Goal: Task Accomplishment & Management: Complete application form

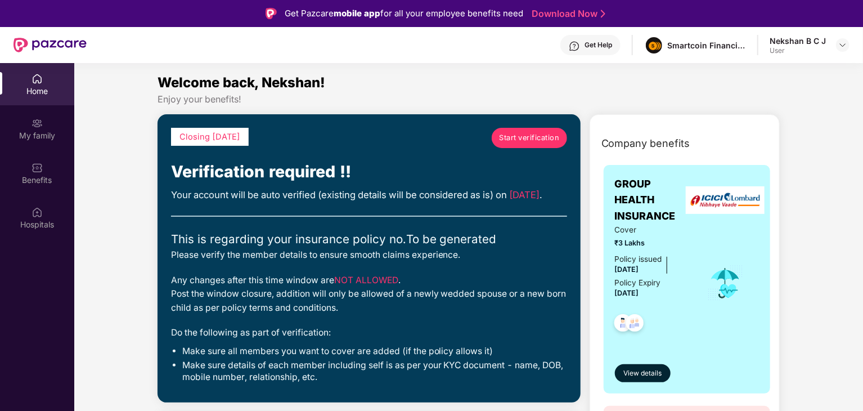
click at [521, 132] on span "Start verification" at bounding box center [529, 137] width 60 height 11
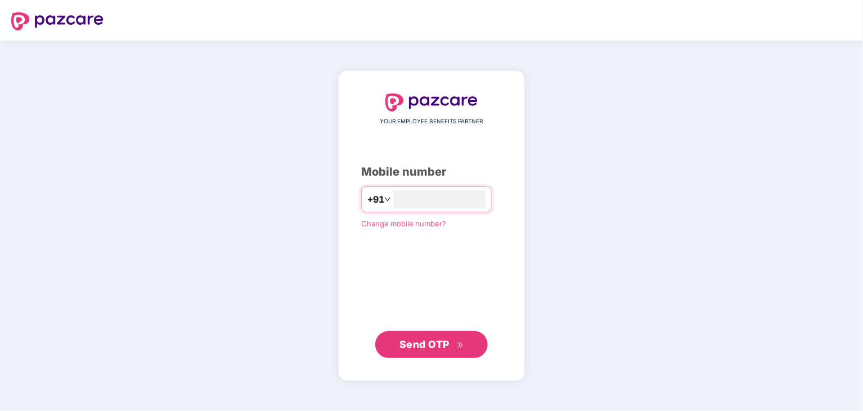
type input "**********"
click at [443, 338] on span "Send OTP" at bounding box center [424, 344] width 50 height 12
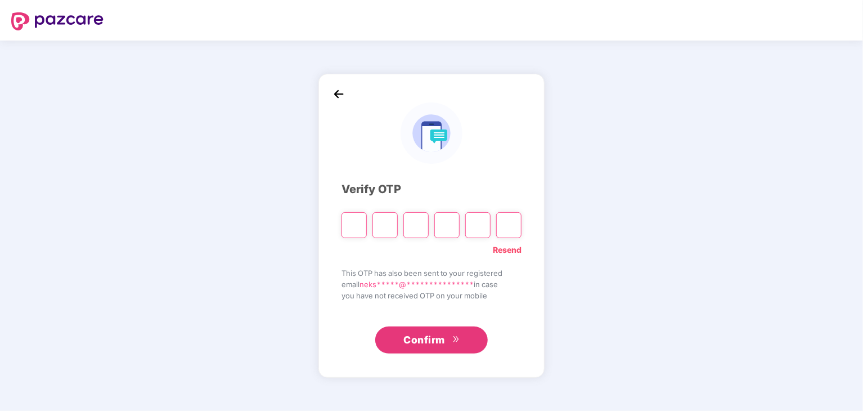
type input "*"
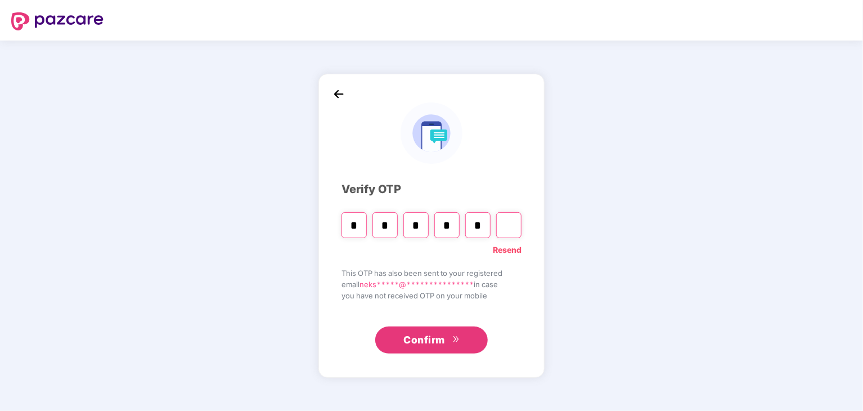
type input "*"
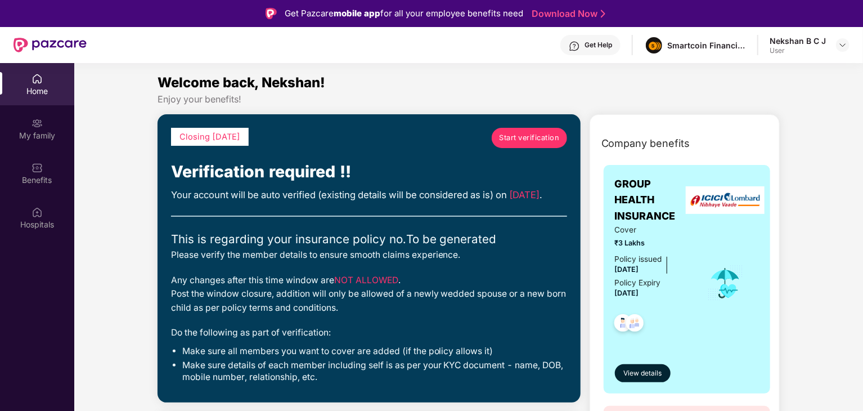
click at [521, 136] on span "Start verification" at bounding box center [529, 137] width 60 height 11
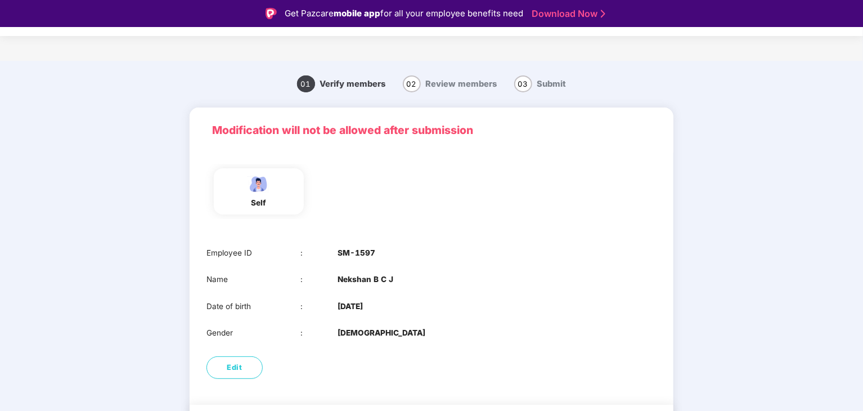
scroll to position [38, 0]
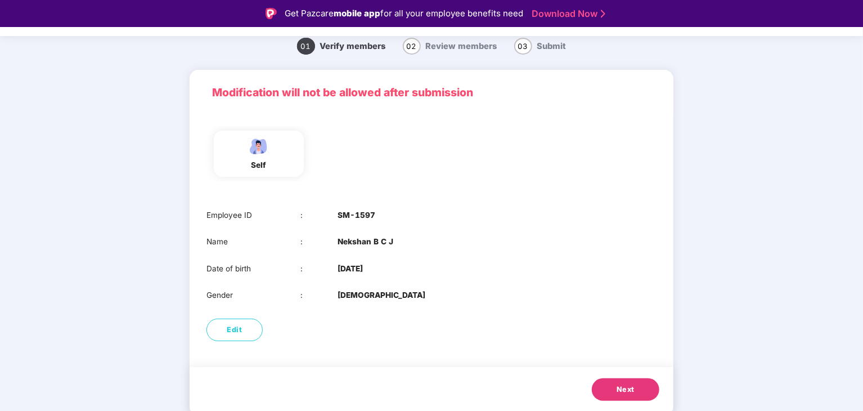
click at [617, 392] on span "Next" at bounding box center [626, 389] width 18 height 11
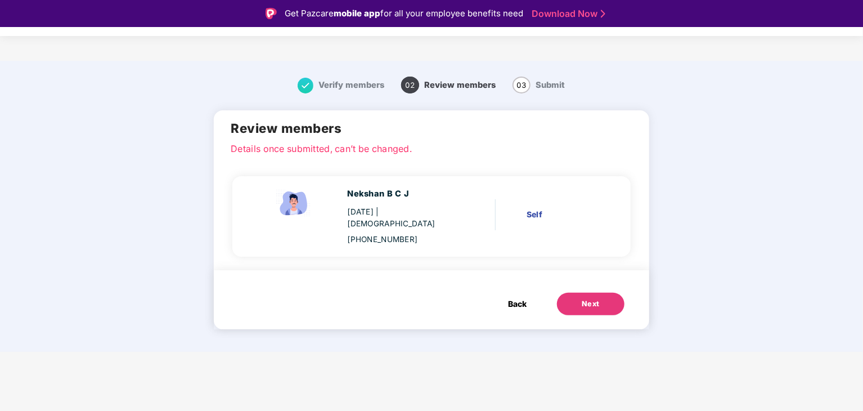
scroll to position [0, 0]
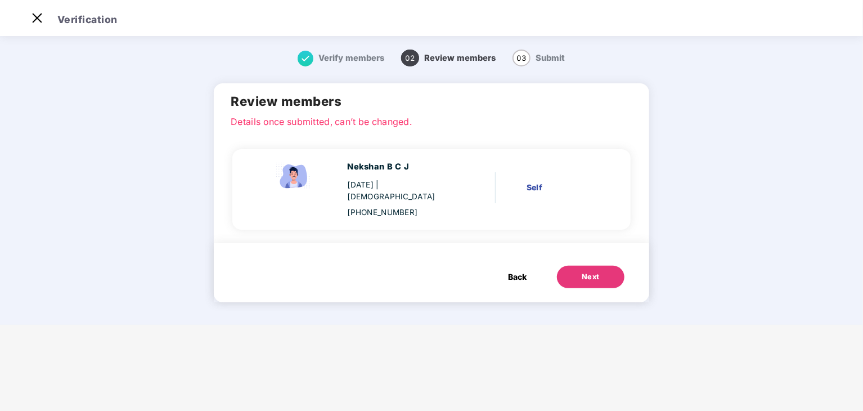
click at [594, 271] on div "Next" at bounding box center [591, 276] width 18 height 11
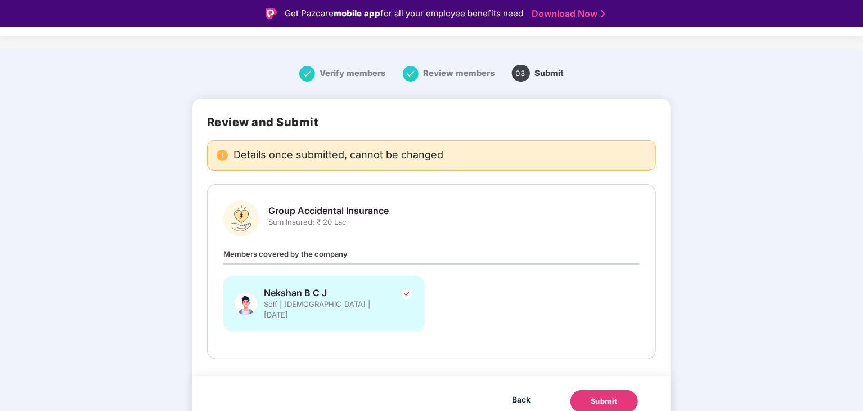
scroll to position [27, 0]
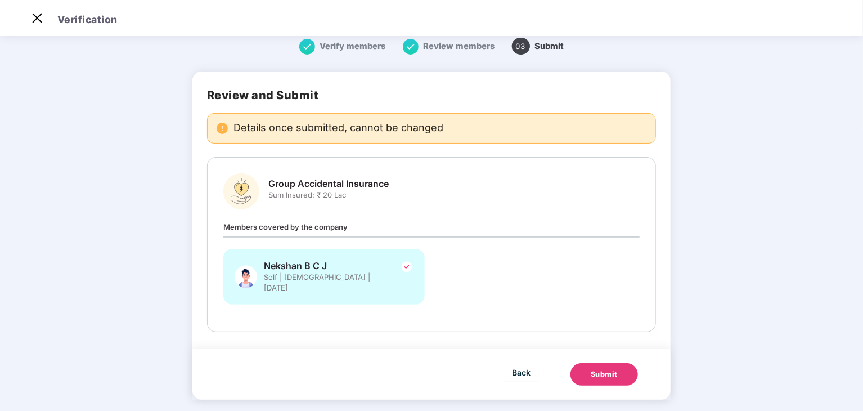
click at [617, 369] on button "Submit" at bounding box center [604, 374] width 68 height 23
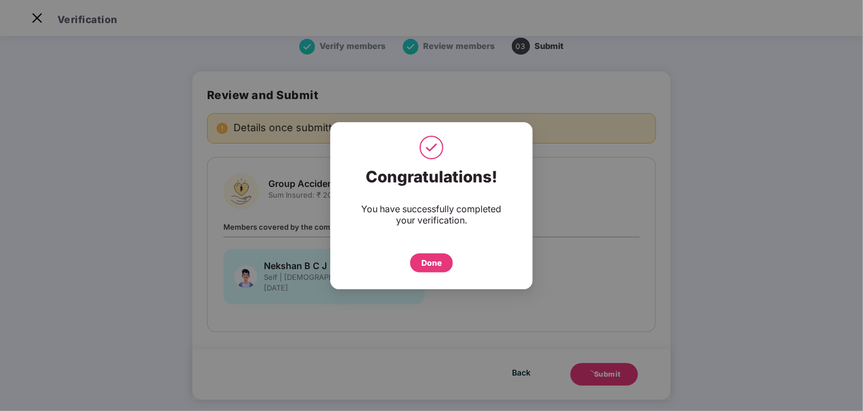
click at [426, 264] on div "Done" at bounding box center [431, 263] width 20 height 12
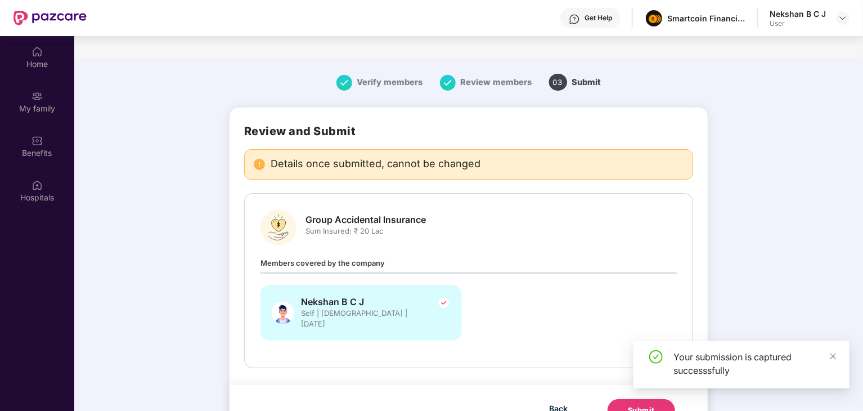
scroll to position [63, 0]
